Goal: Information Seeking & Learning: Learn about a topic

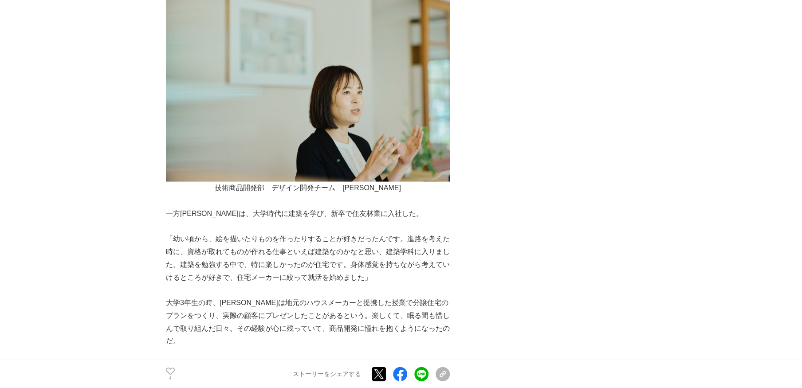
scroll to position [1164, 0]
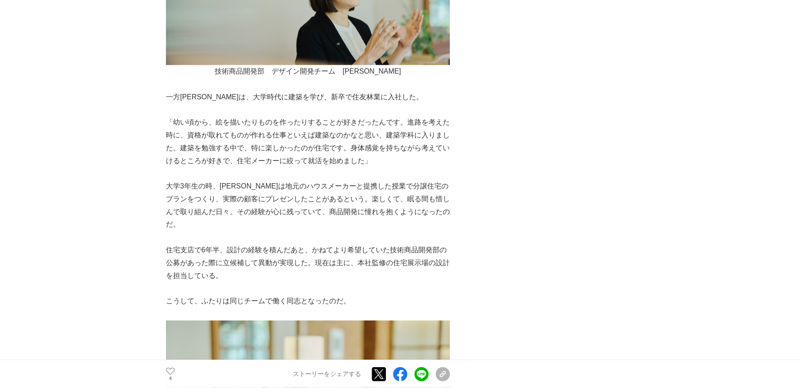
click at [262, 200] on p "大学3年生の時、[PERSON_NAME]は地元のハウスメーカーと提携した授業で分譲住宅のプランをつくり、実際の顧客にプレゼンしたことがあるという。楽しくて、…" at bounding box center [308, 205] width 284 height 51
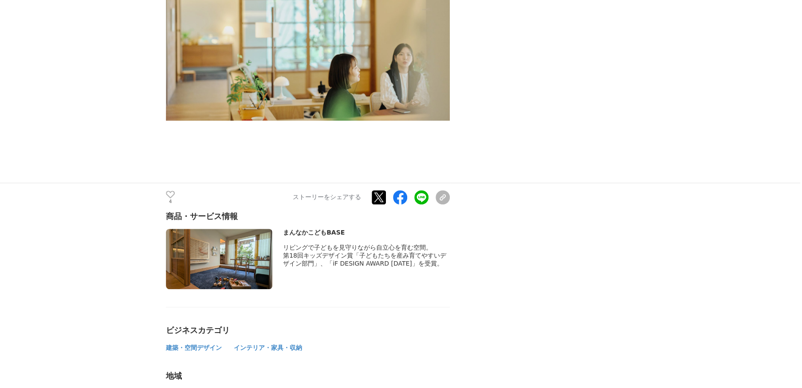
scroll to position [4541, 0]
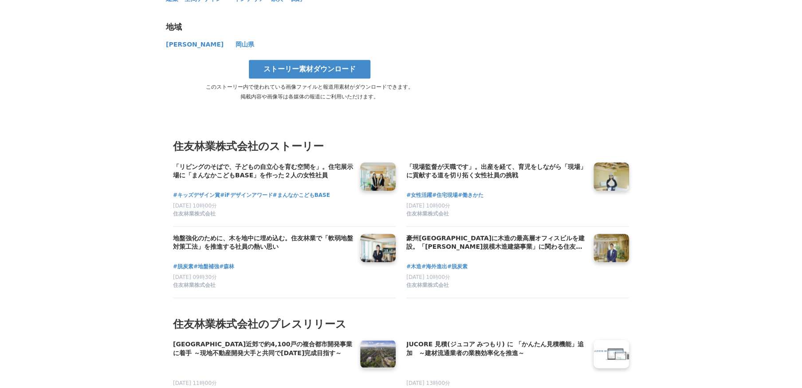
scroll to position [4483, 0]
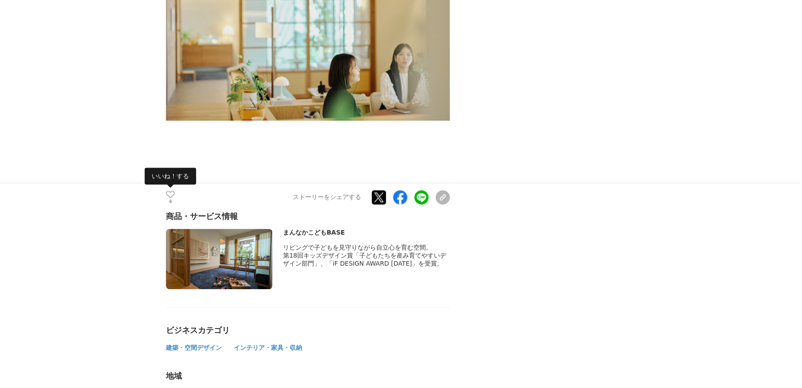
click at [170, 191] on icon at bounding box center [170, 195] width 9 height 8
click at [166, 183] on div "5 いいね！する ストーリーをシェアする Xでポストする Facebookでシェアする LINEでシェアする リンクをコピー" at bounding box center [308, 197] width 284 height 28
